Goal: Go to known website: Access a specific website the user already knows

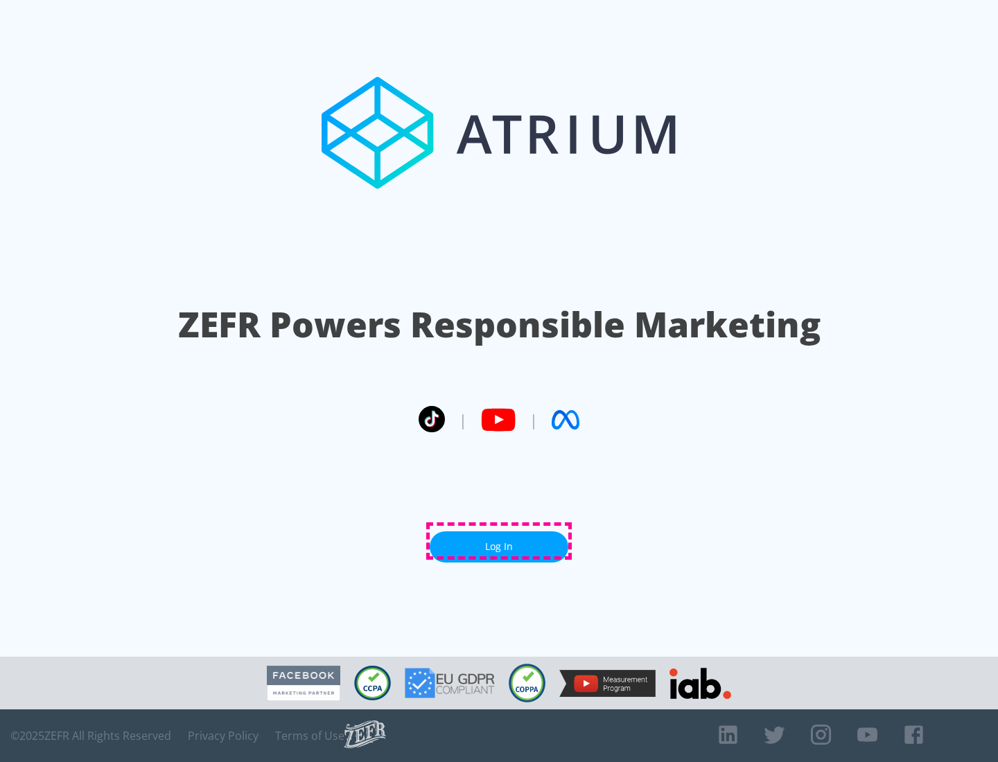
click at [499, 541] on link "Log In" at bounding box center [499, 547] width 139 height 31
